Goal: Information Seeking & Learning: Learn about a topic

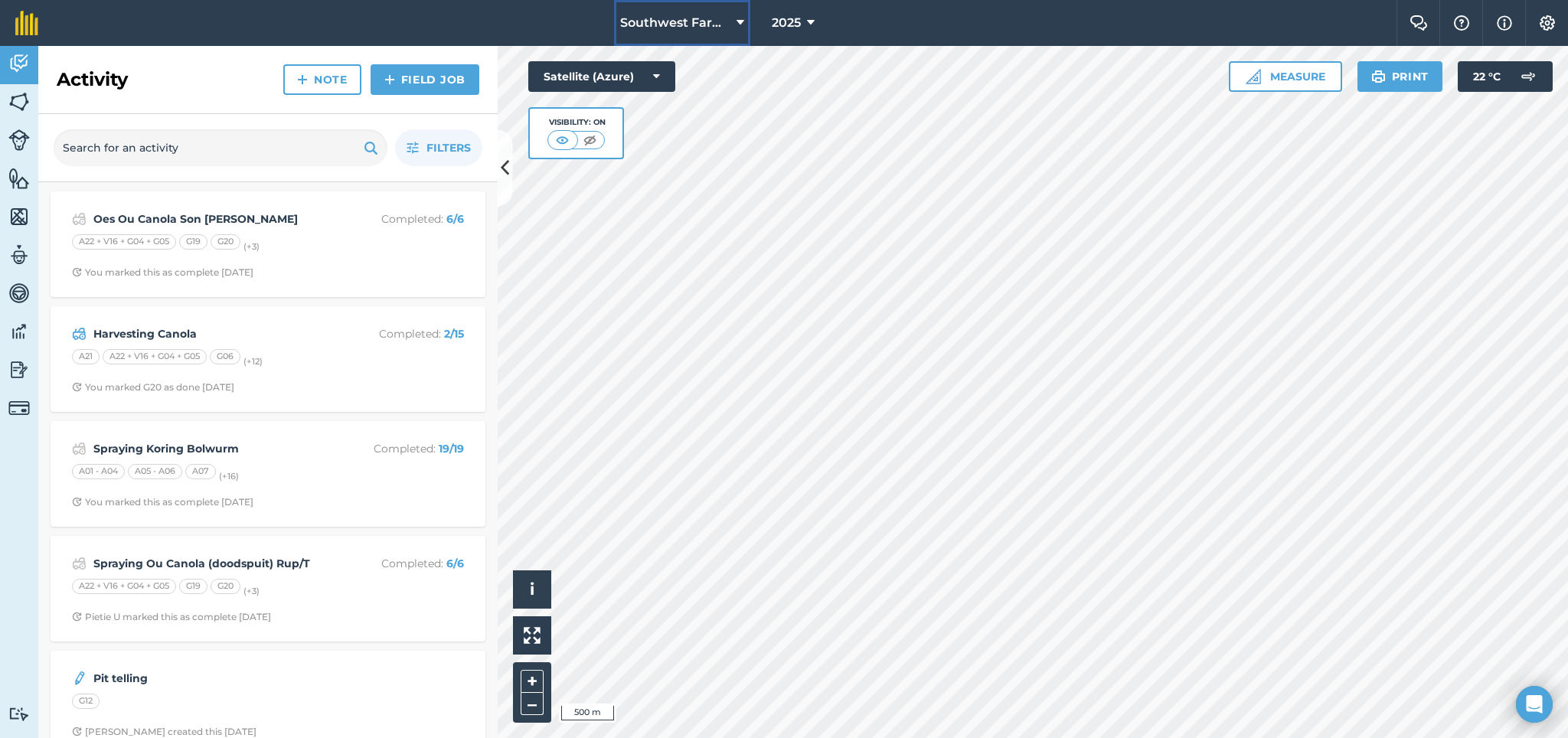
click at [727, 22] on span "Southwest Farms" at bounding box center [675, 22] width 110 height 18
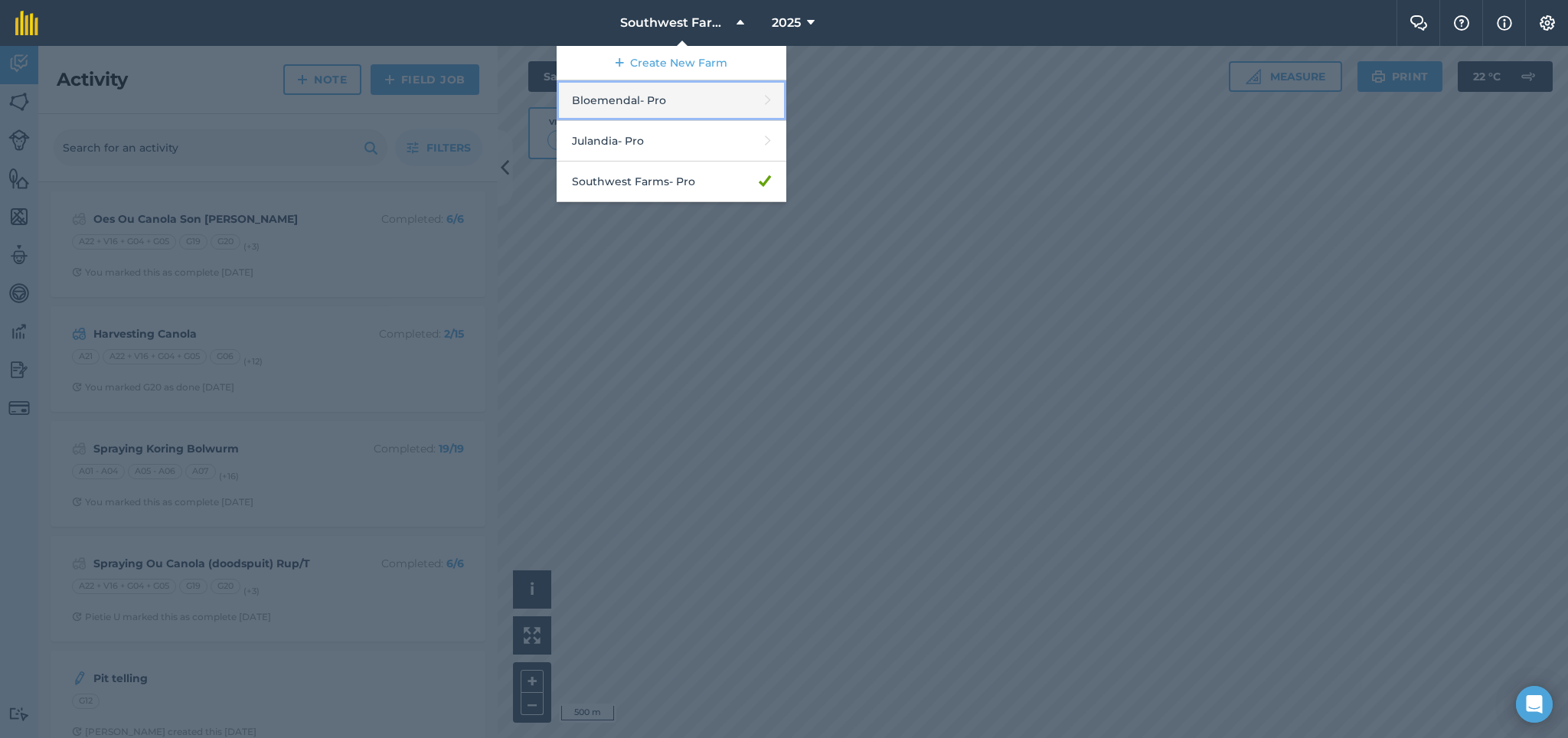
click at [726, 95] on link "Bloemendal - Pro" at bounding box center [672, 101] width 229 height 41
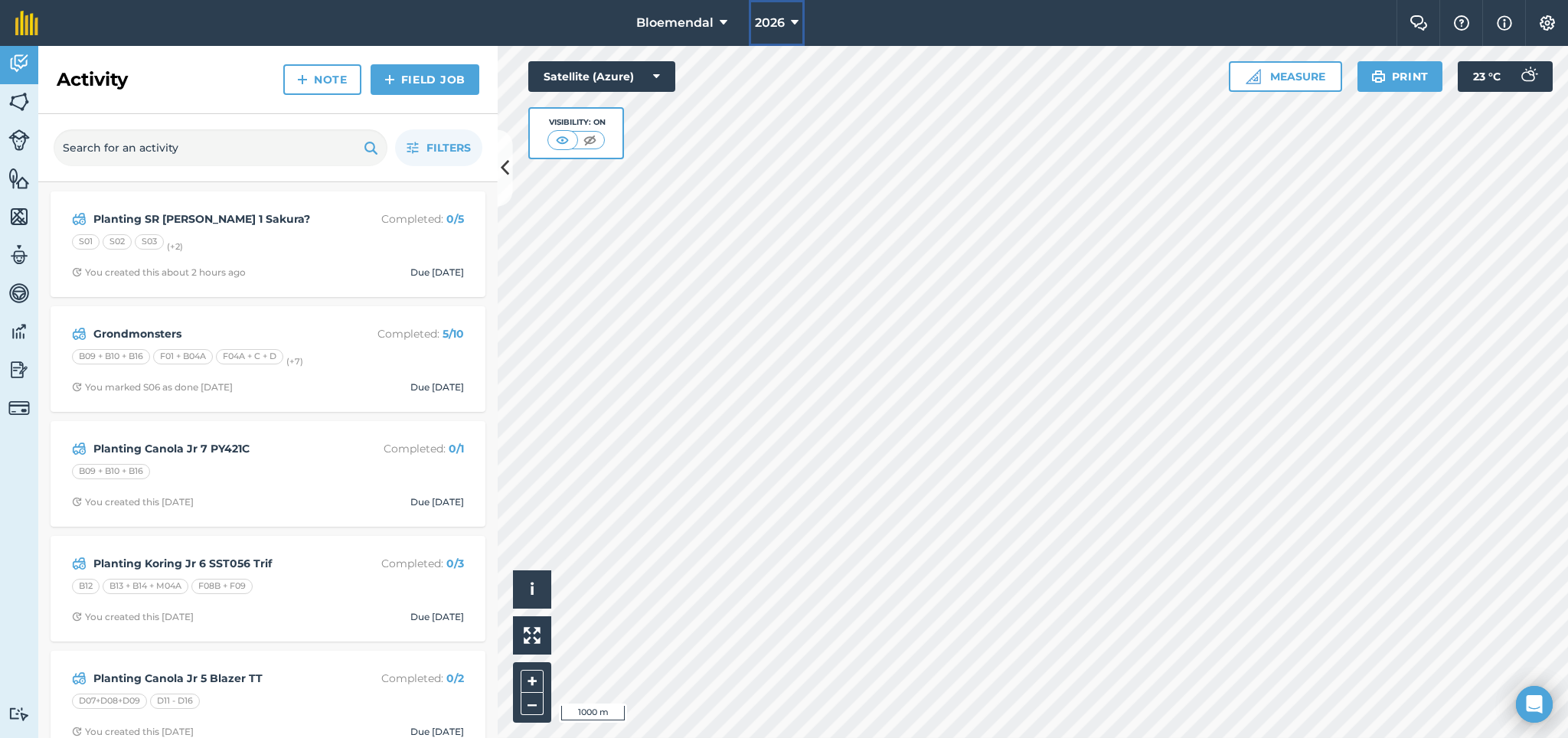
click at [791, 25] on icon at bounding box center [794, 22] width 8 height 18
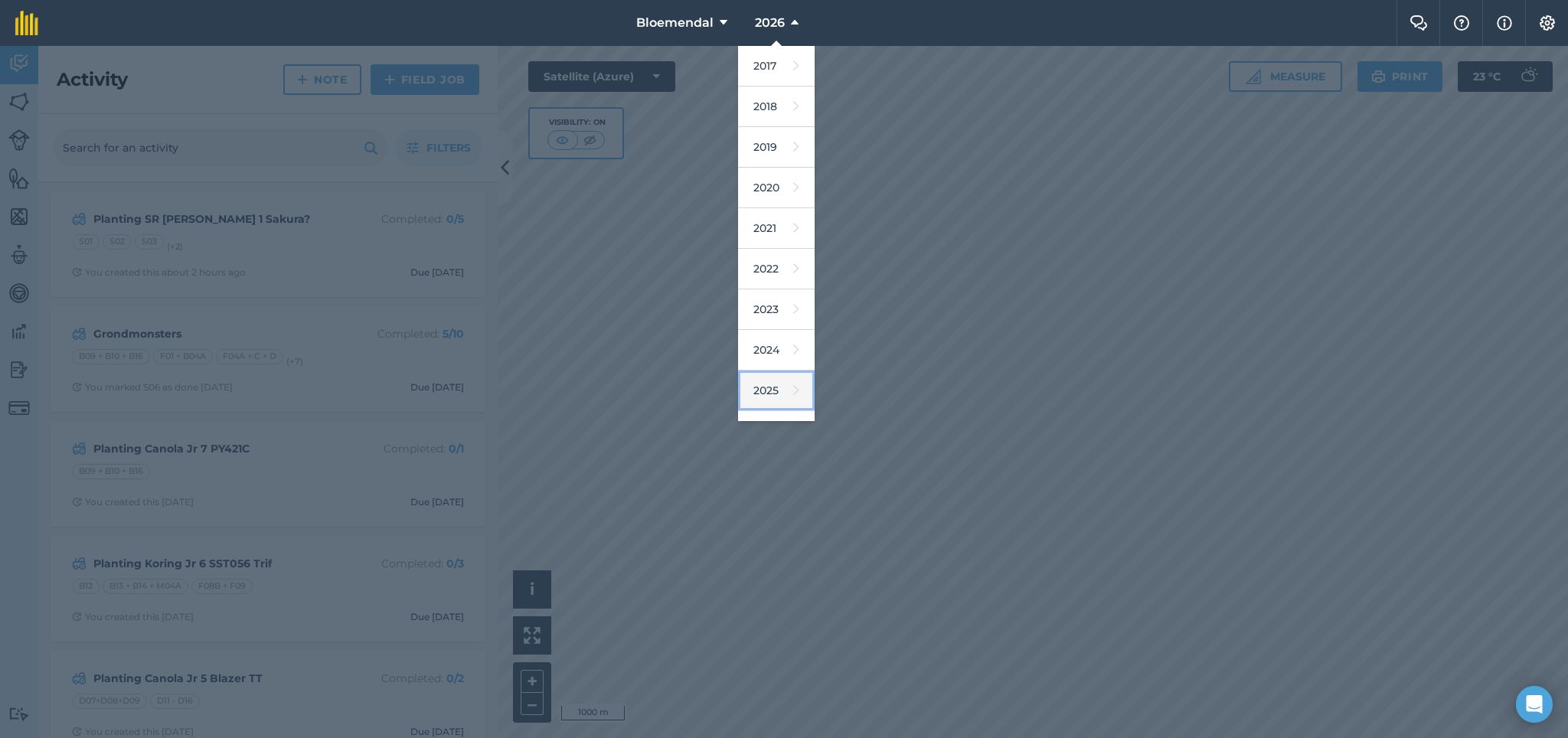
click at [789, 380] on link "2025" at bounding box center [776, 391] width 77 height 41
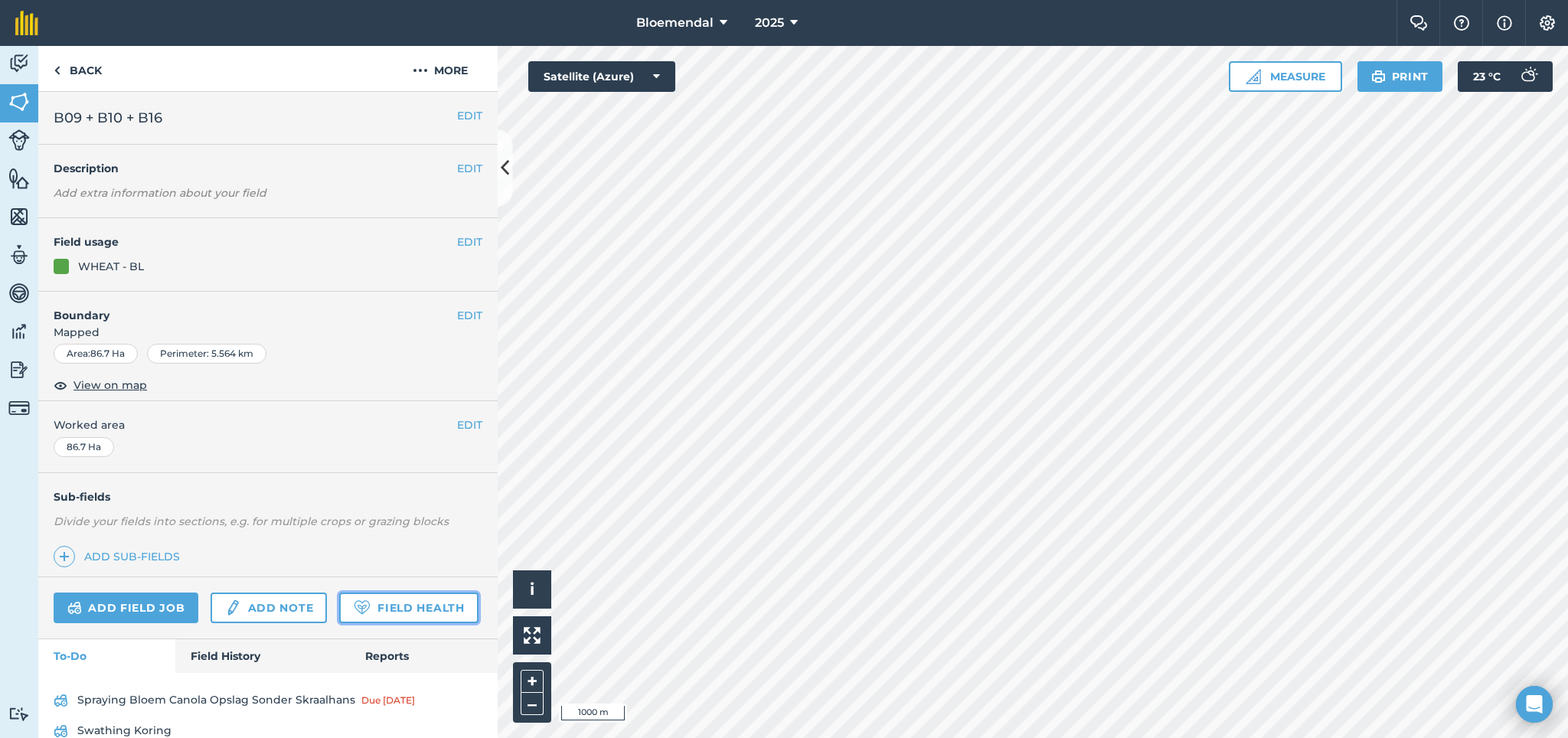
click at [339, 623] on link "Field Health" at bounding box center [408, 608] width 139 height 30
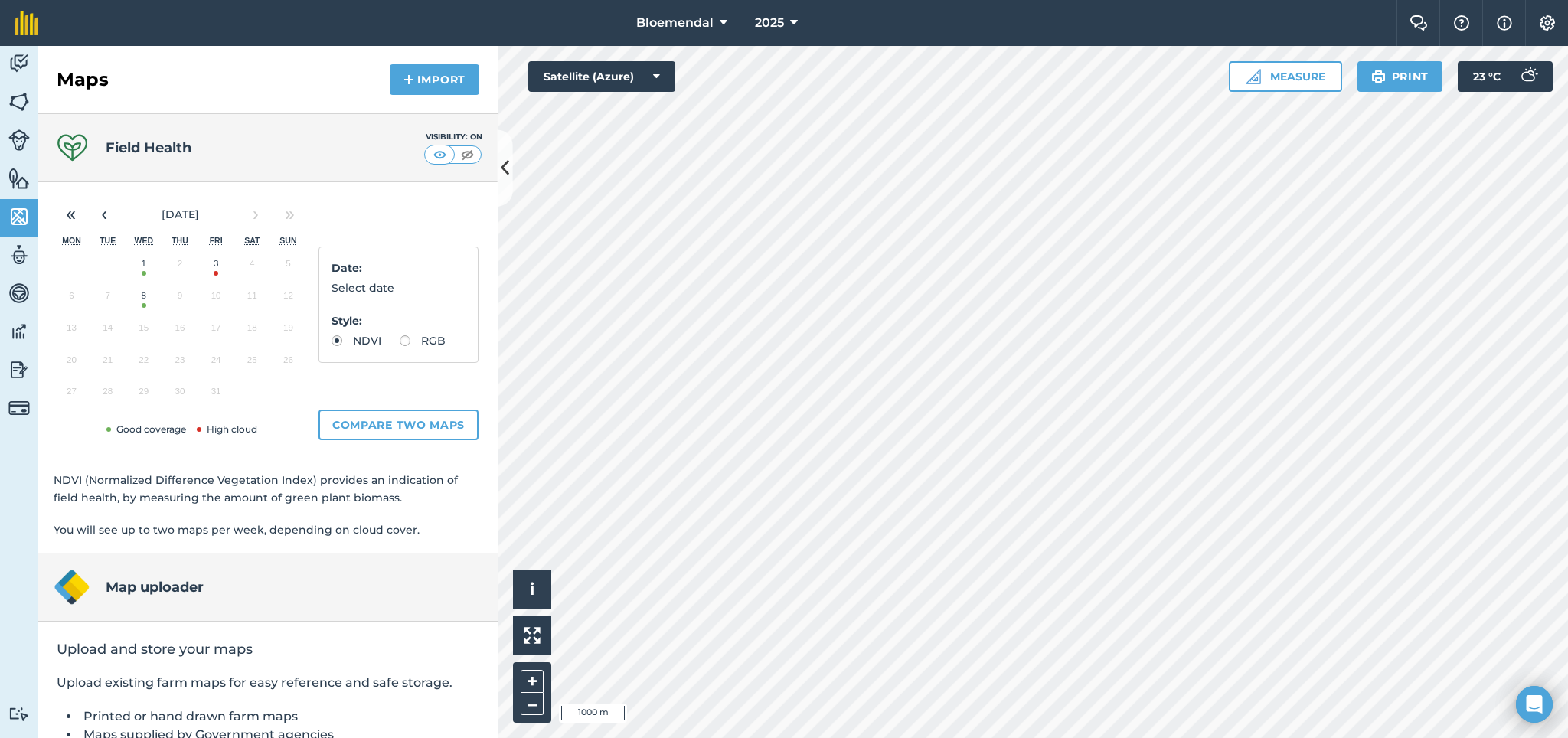
click at [146, 298] on button "8" at bounding box center [143, 299] width 36 height 32
click at [376, 427] on button "Compare two maps" at bounding box center [399, 424] width 160 height 30
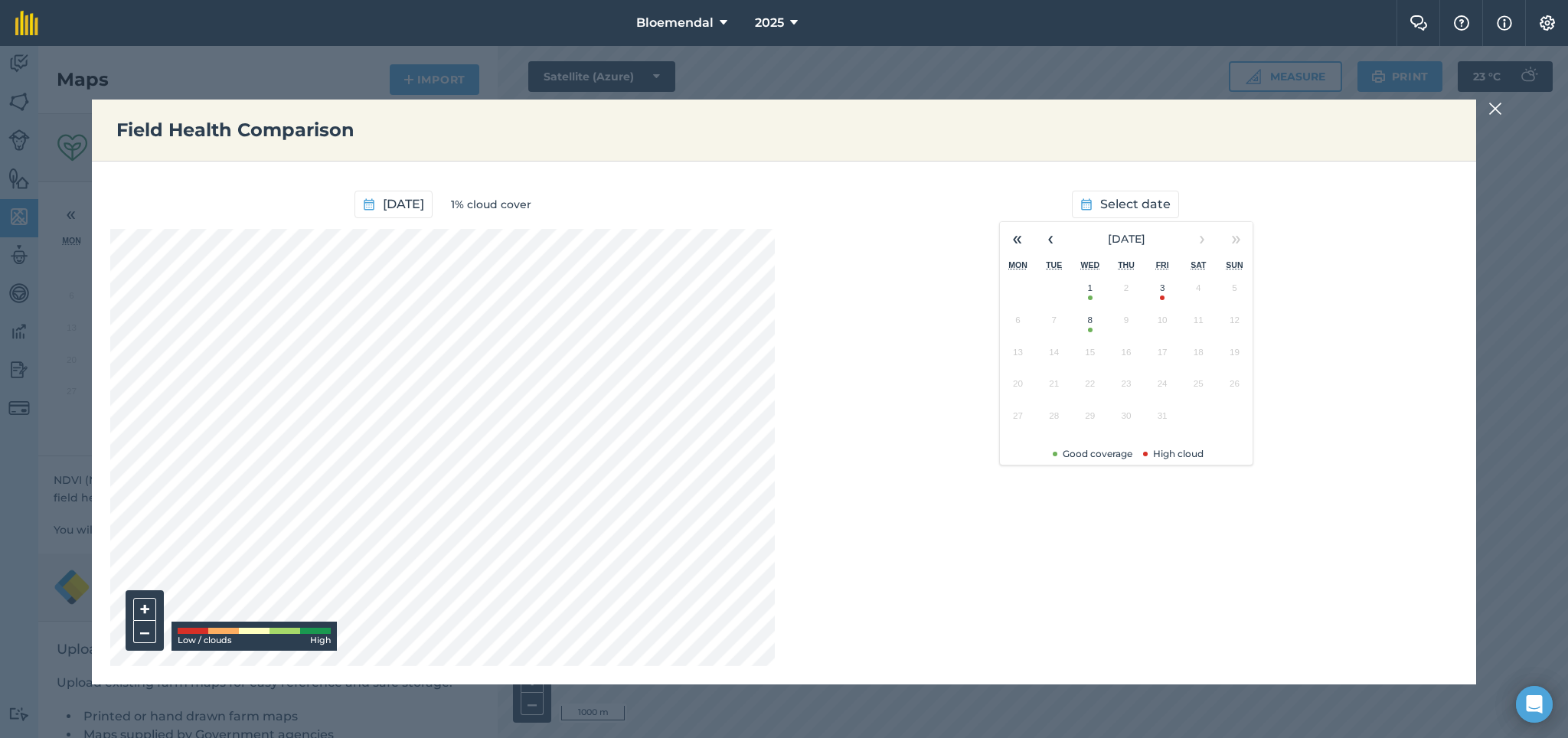
click at [1091, 287] on button "1" at bounding box center [1089, 291] width 36 height 32
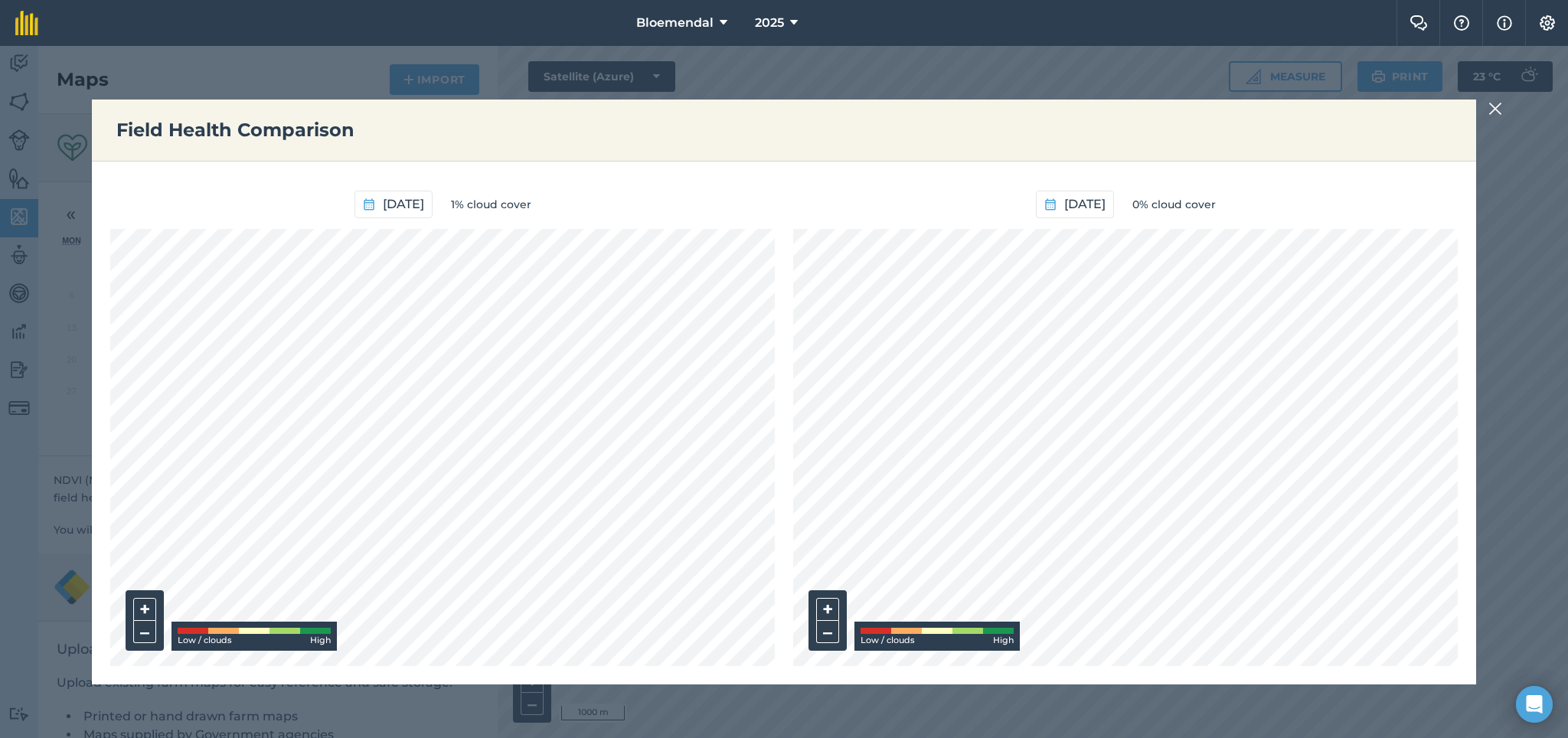
click at [1494, 106] on img at bounding box center [1495, 108] width 14 height 18
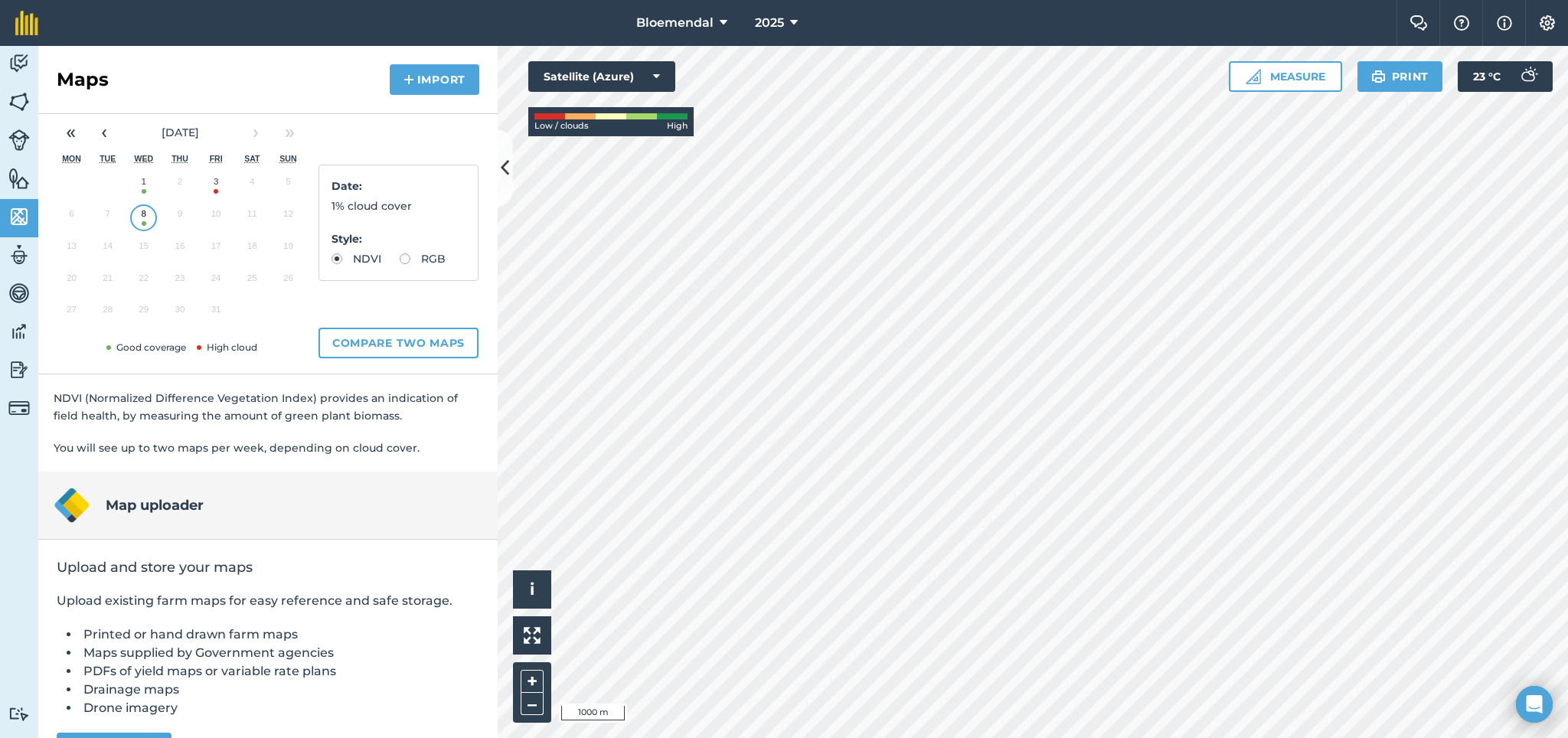
scroll to position [124, 0]
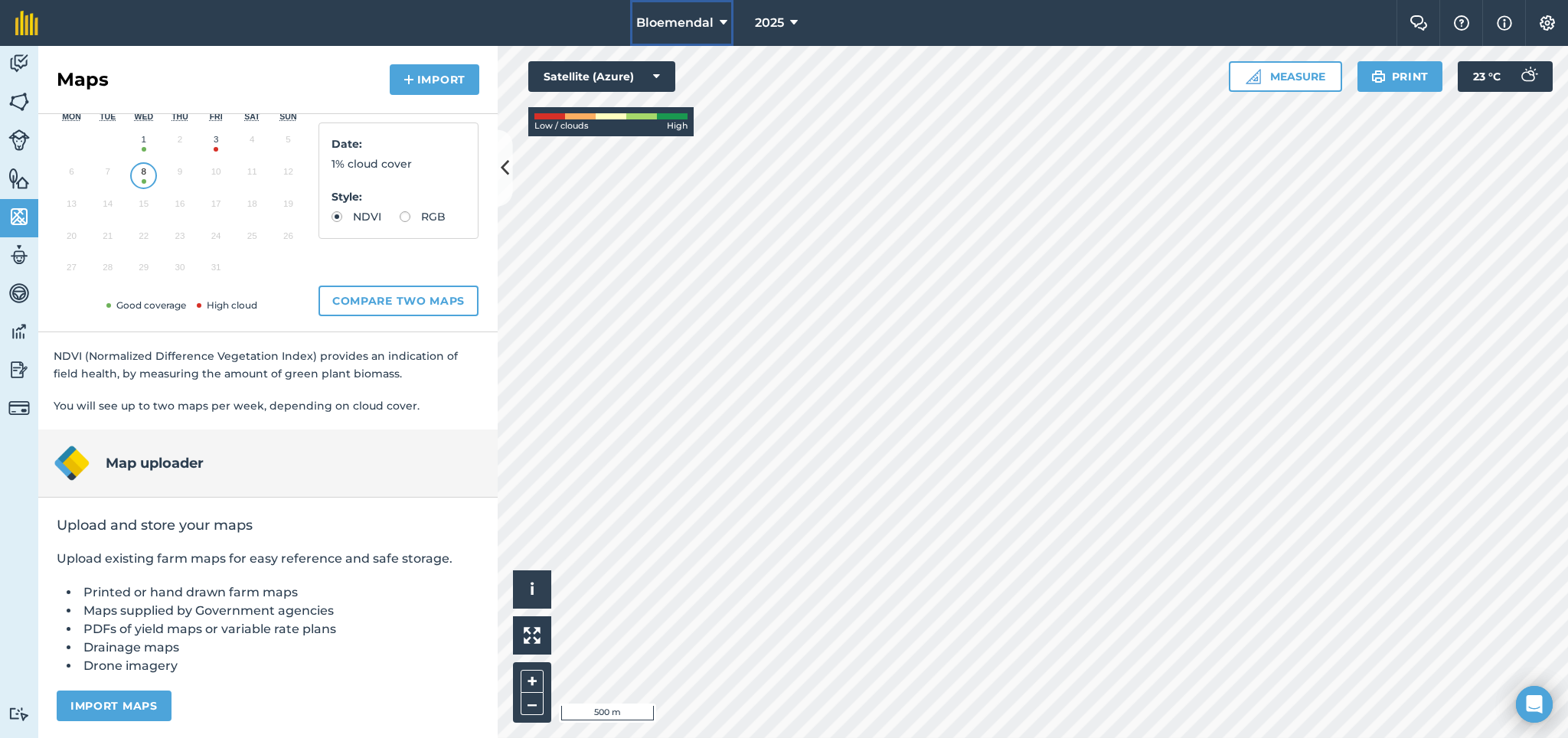
click at [722, 22] on icon at bounding box center [723, 22] width 8 height 18
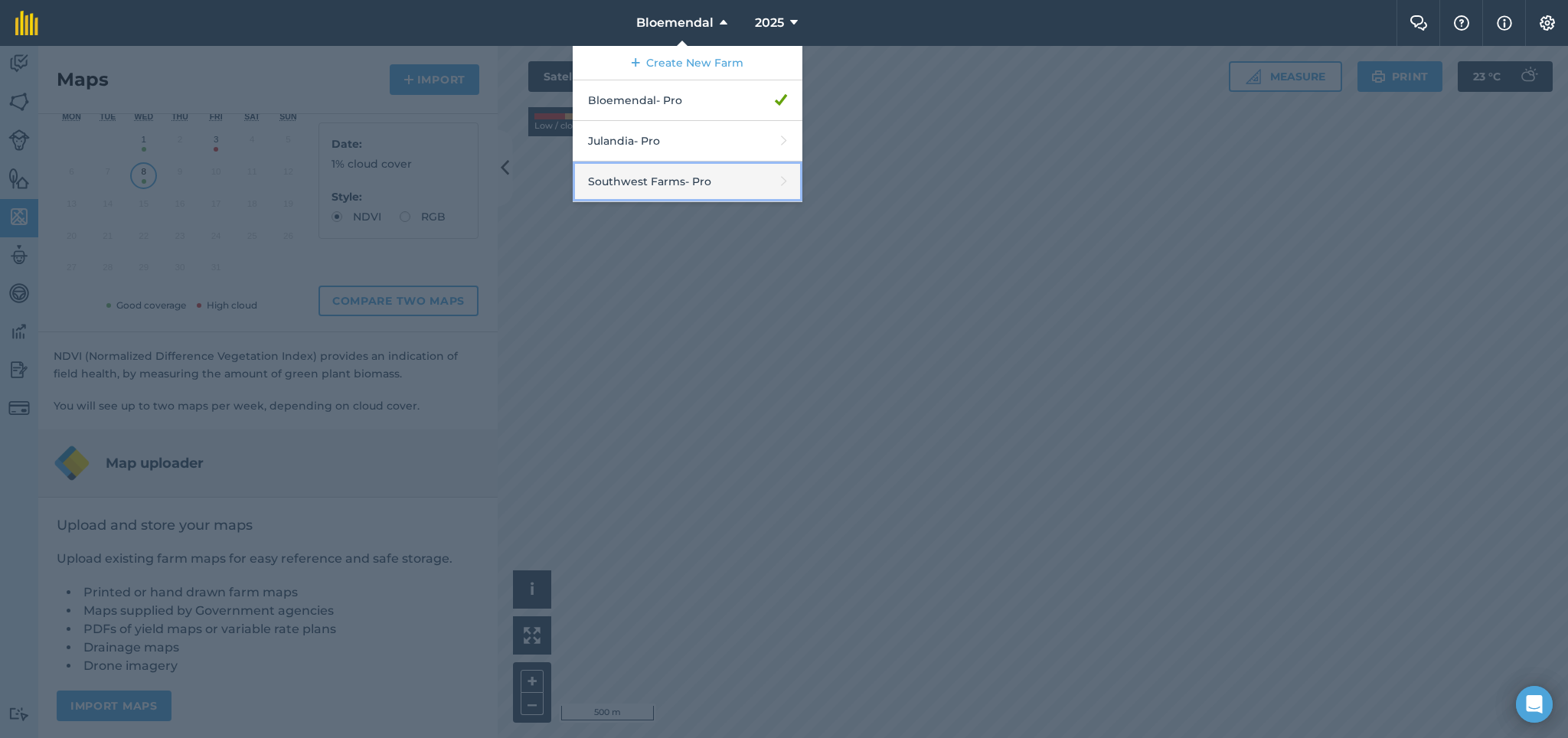
click at [684, 180] on link "Southwest Farms - Pro" at bounding box center [687, 182] width 229 height 41
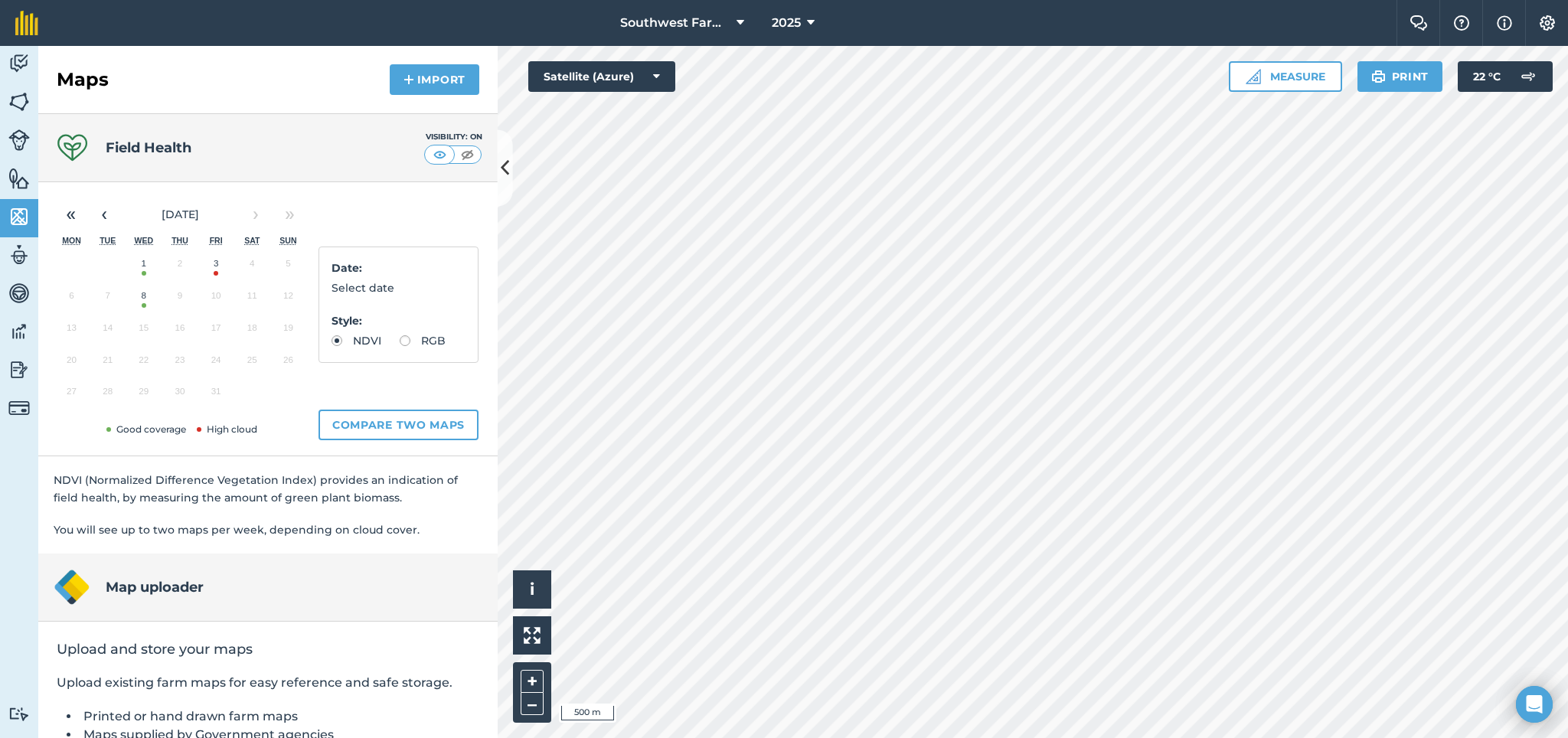
click at [140, 291] on button "8" at bounding box center [143, 299] width 36 height 32
